Goal: Find specific page/section: Find specific page/section

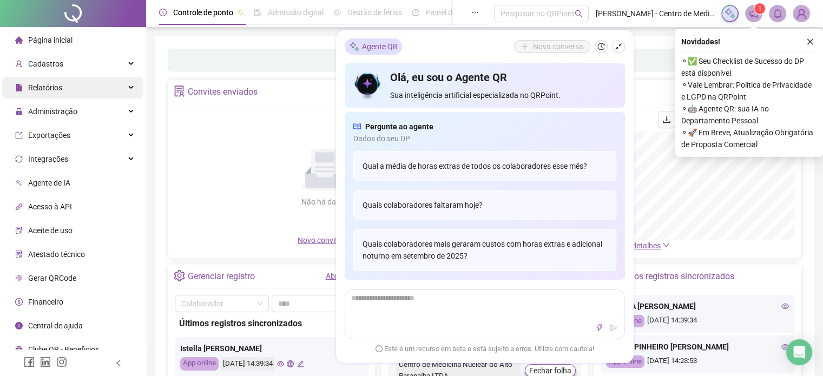
click at [88, 92] on div "Relatórios" at bounding box center [72, 88] width 141 height 22
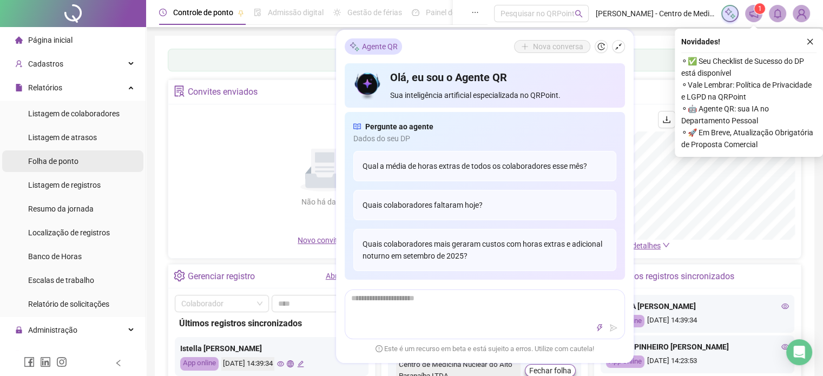
click at [63, 161] on span "Folha de ponto" at bounding box center [53, 161] width 50 height 9
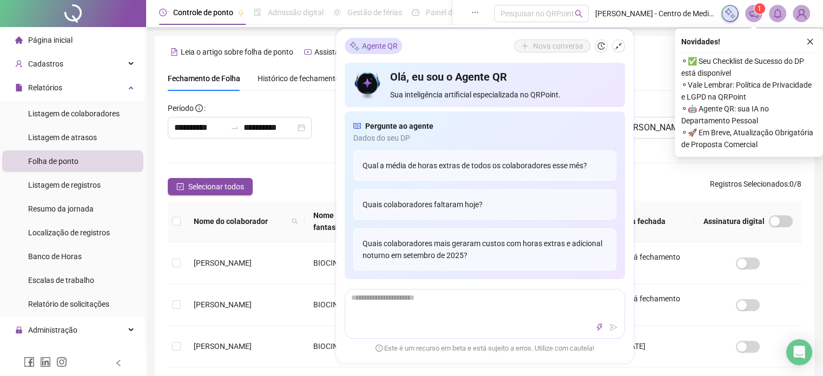
scroll to position [33, 0]
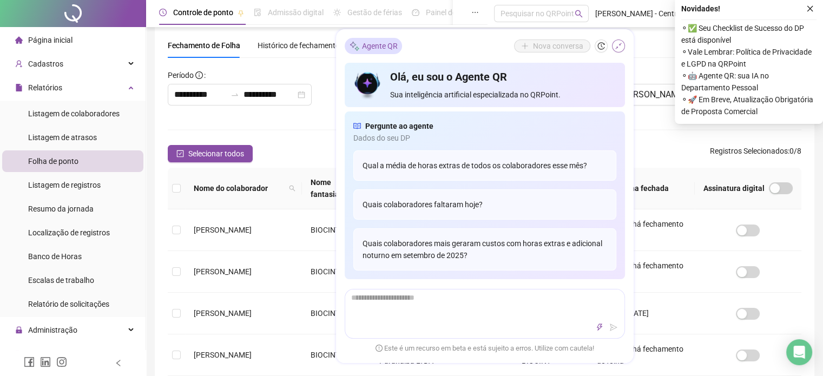
click at [617, 45] on icon "shrink" at bounding box center [618, 47] width 8 height 8
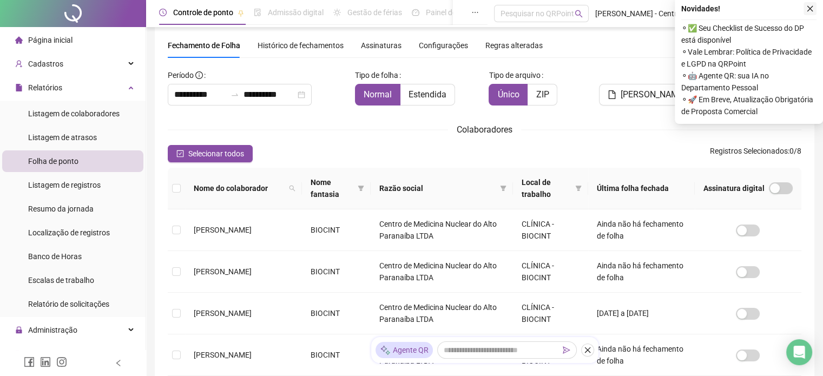
click at [812, 8] on icon "close" at bounding box center [810, 9] width 8 height 8
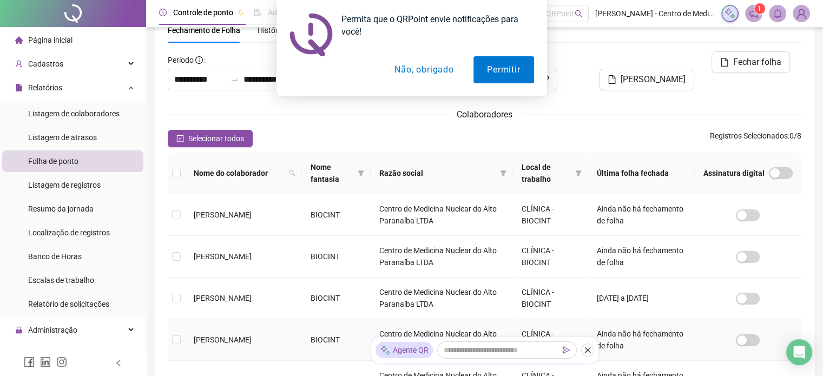
scroll to position [48, 0]
click at [416, 71] on button "Não, obrigado" at bounding box center [424, 69] width 86 height 27
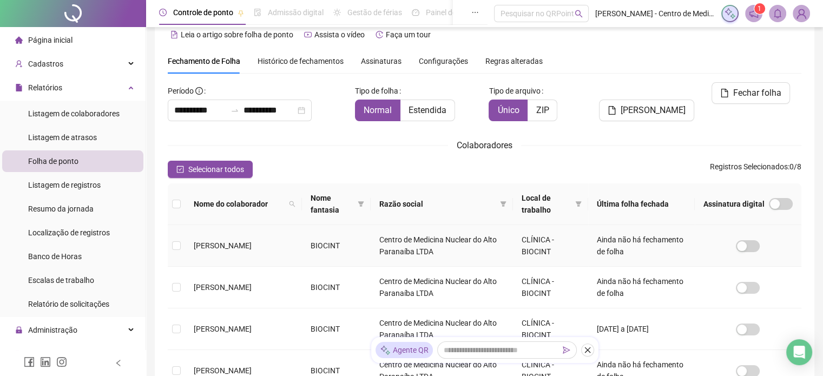
scroll to position [0, 0]
